Goal: Task Accomplishment & Management: Manage account settings

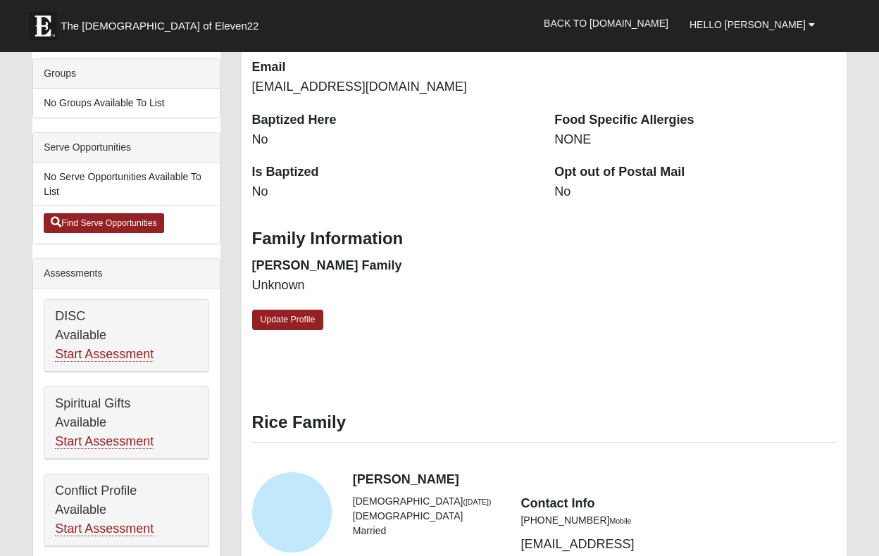
scroll to position [346, 0]
click at [301, 311] on link "Update Profile" at bounding box center [288, 321] width 72 height 20
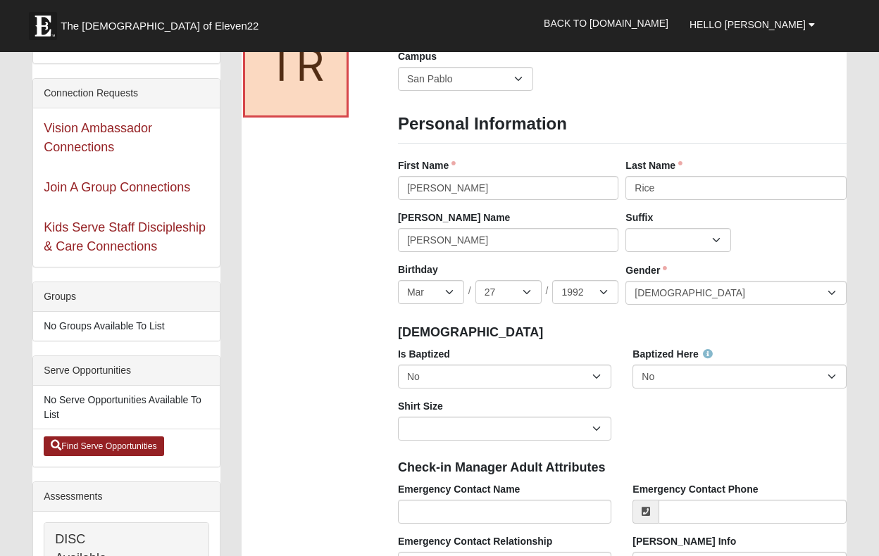
scroll to position [0, 0]
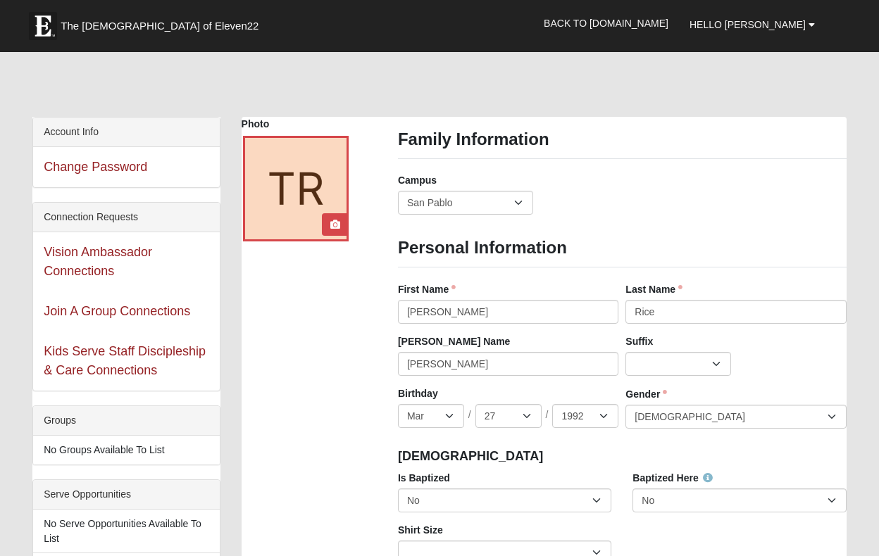
click at [301, 210] on div at bounding box center [296, 189] width 106 height 106
click at [337, 226] on icon at bounding box center [335, 225] width 10 height 10
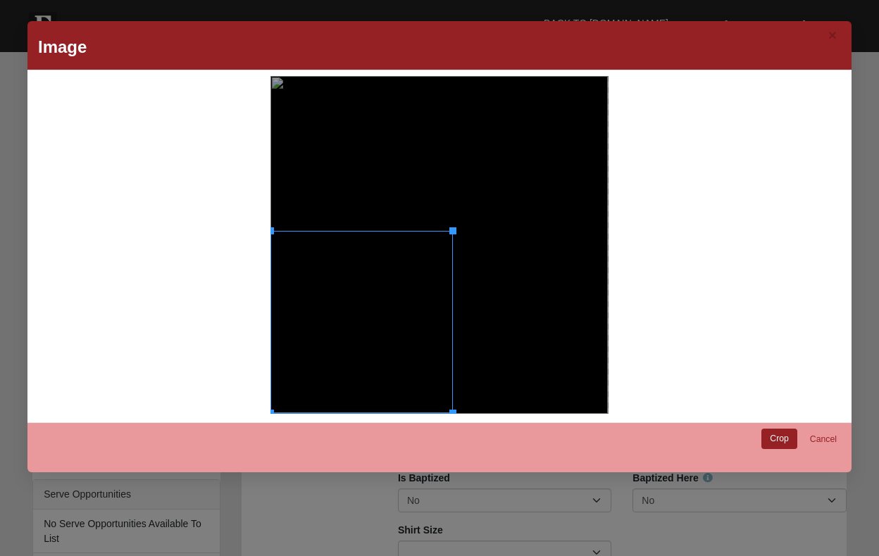
drag, startPoint x: 606, startPoint y: 76, endPoint x: 301, endPoint y: 273, distance: 363.1
click at [242, 236] on div at bounding box center [439, 245] width 807 height 338
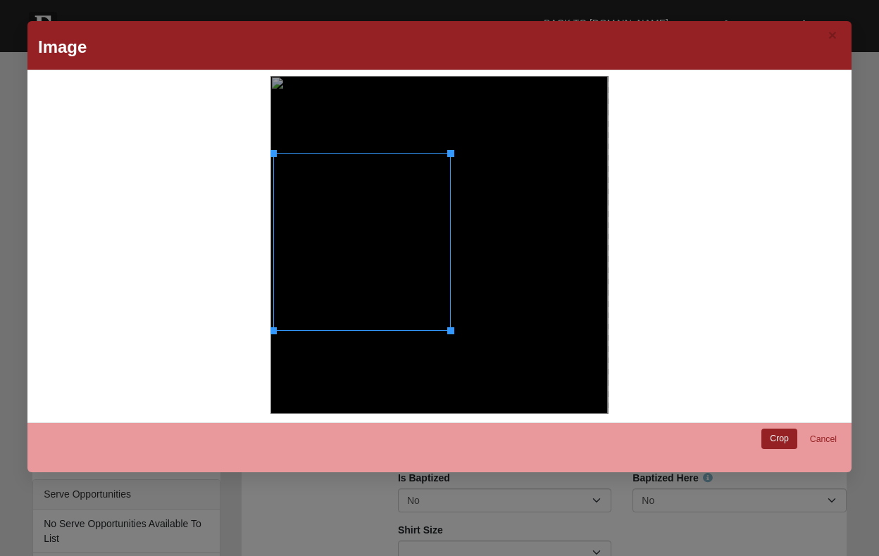
drag, startPoint x: 351, startPoint y: 306, endPoint x: 354, endPoint y: 224, distance: 82.4
click at [354, 224] on div at bounding box center [361, 241] width 177 height 177
click at [784, 440] on link "Crop" at bounding box center [779, 439] width 36 height 20
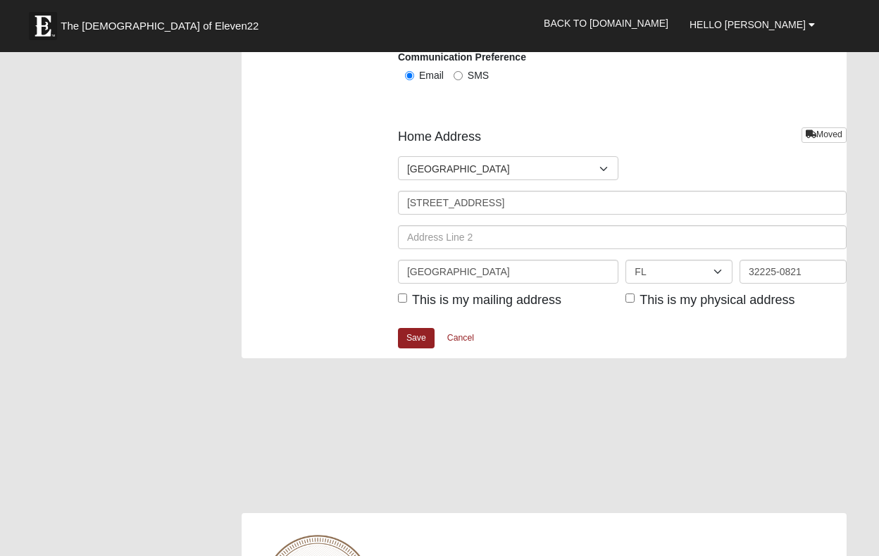
scroll to position [1759, 0]
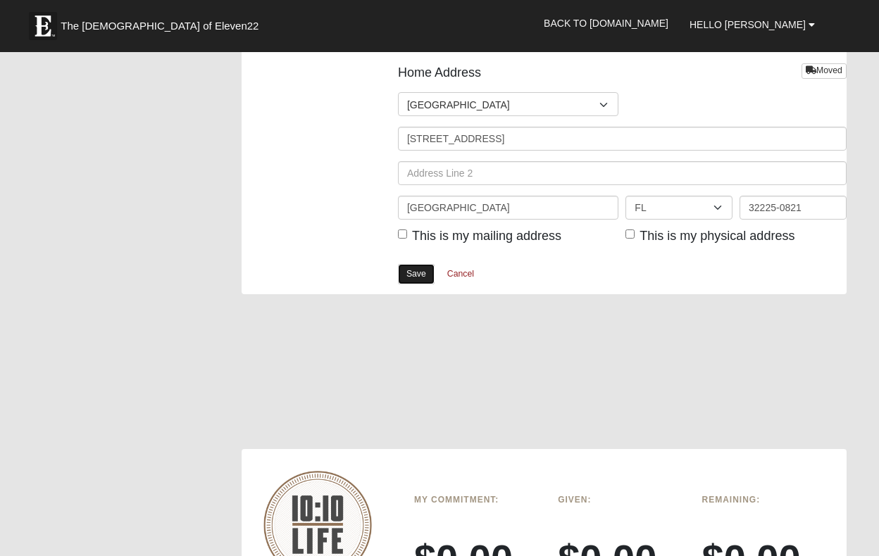
click at [423, 275] on link "Save" at bounding box center [416, 274] width 37 height 20
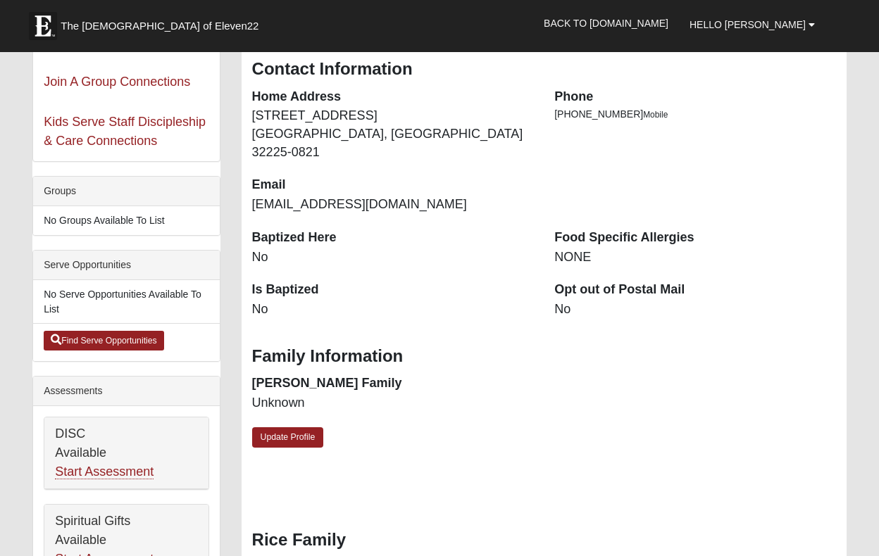
scroll to position [232, 0]
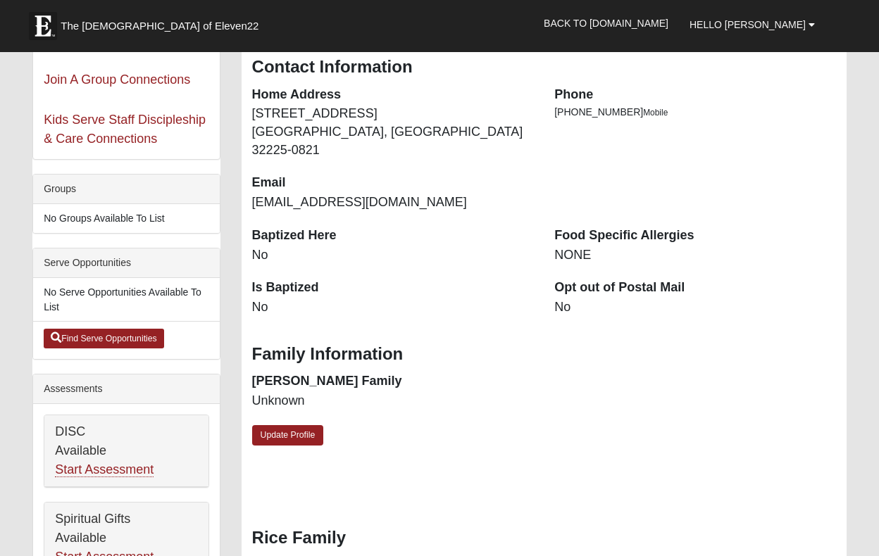
click at [293, 429] on div "[PERSON_NAME] [DEMOGRAPHIC_DATA] ([DATE]) [DEMOGRAPHIC_DATA] Married Contact In…" at bounding box center [544, 178] width 605 height 587
click at [301, 425] on link "Update Profile" at bounding box center [288, 435] width 72 height 20
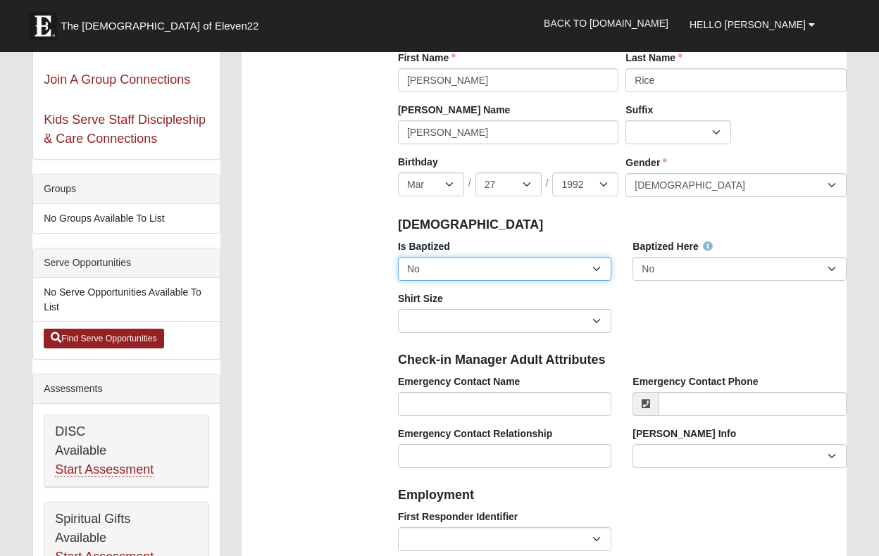
click at [517, 263] on select "No Yes" at bounding box center [504, 269] width 213 height 24
select select "True"
click at [398, 257] on select "No Yes" at bounding box center [504, 269] width 213 height 24
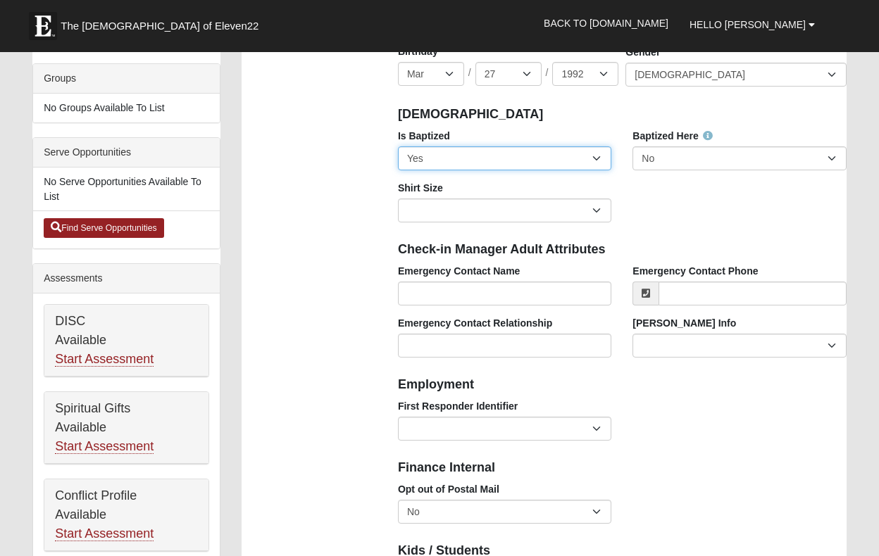
scroll to position [347, 0]
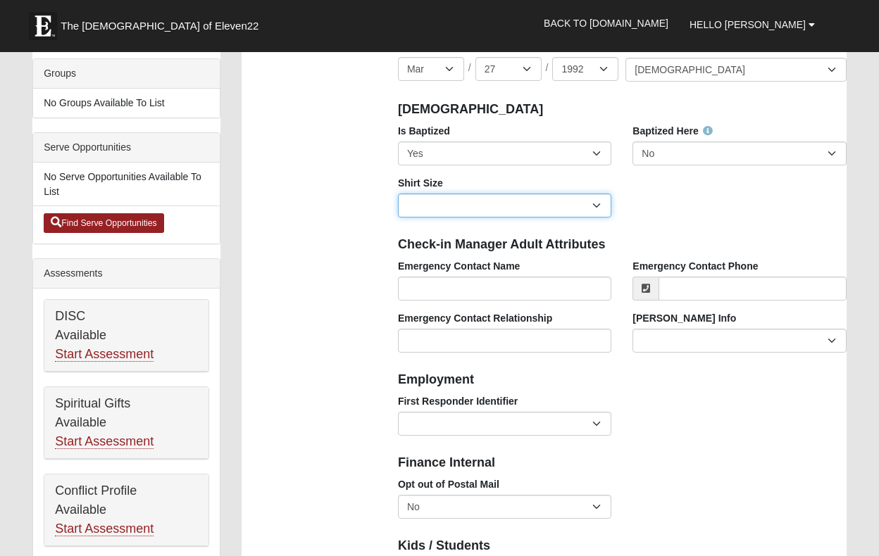
click at [529, 203] on select "Adult Small Adult Medium Adult Large Adult XL Adult XXL Adult 3XL Adult 4XL You…" at bounding box center [504, 206] width 213 height 24
select select "Adult Small"
click at [398, 194] on select "Adult Small Adult Medium Adult Large Adult XL Adult XXL Adult 3XL Adult 4XL You…" at bounding box center [504, 206] width 213 height 24
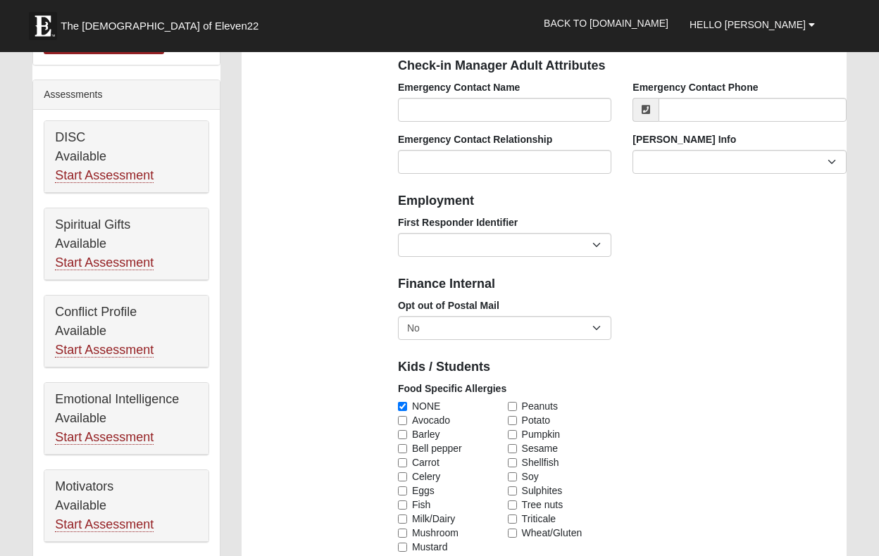
scroll to position [527, 0]
click at [492, 253] on select "EMT | Paramedic | Medical Firefighter | Fire Department Police Officer | Sherif…" at bounding box center [504, 244] width 213 height 24
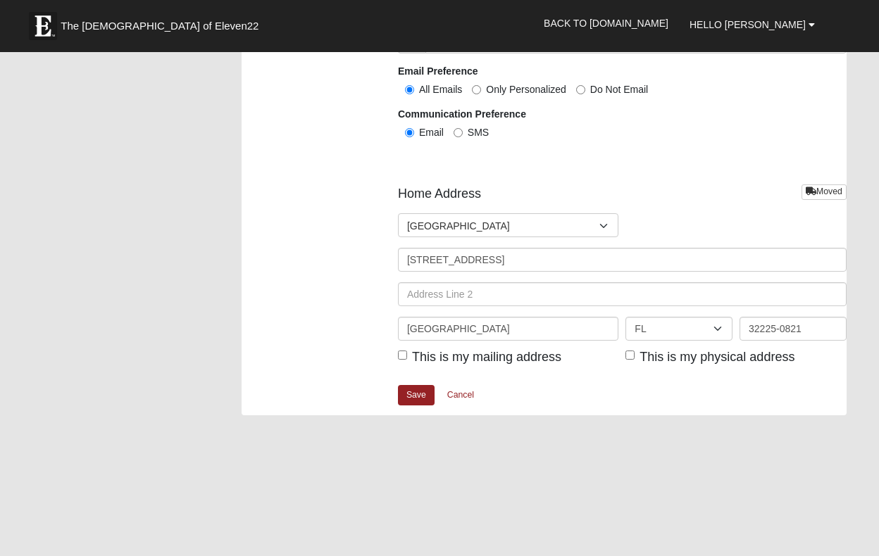
scroll to position [1639, 0]
click at [422, 392] on link "Save" at bounding box center [416, 394] width 37 height 20
